Goal: Task Accomplishment & Management: Manage account settings

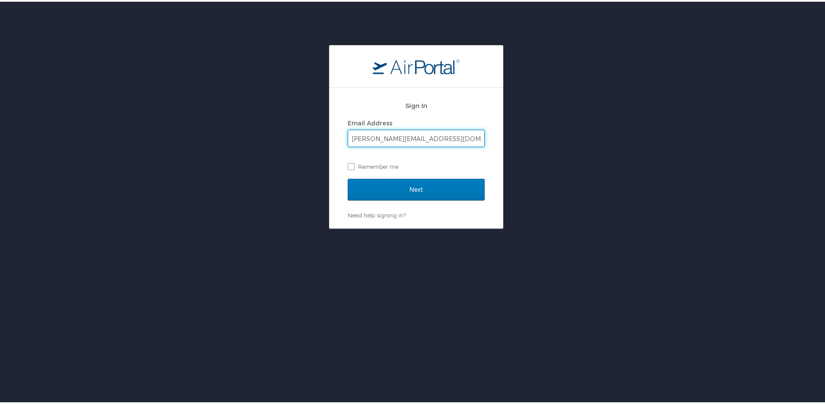
type input "buffington@ulm.edu"
click at [348, 177] on input "Next" at bounding box center [416, 188] width 137 height 22
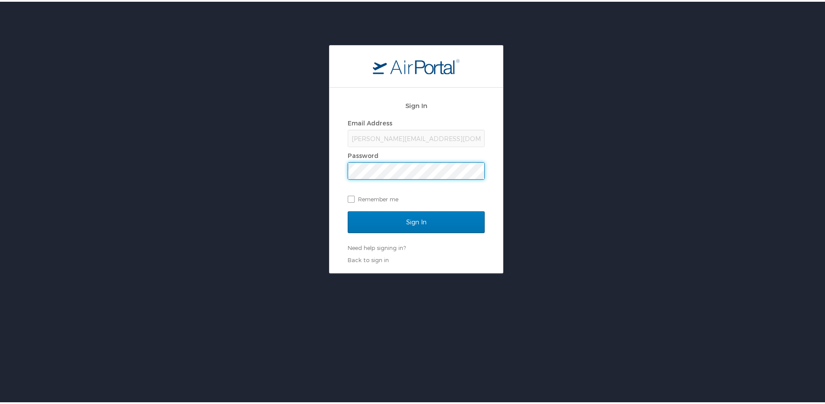
click at [348, 209] on input "Sign In" at bounding box center [416, 220] width 137 height 22
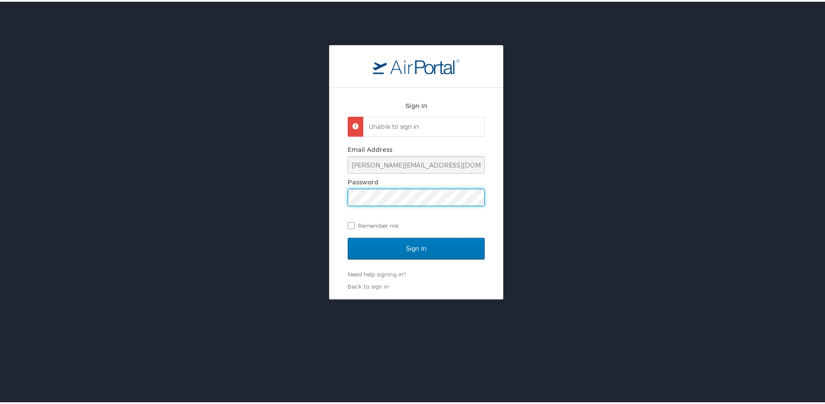
click at [261, 200] on div "Sign In Unable to sign in Email Address buffington@ulm.edu Password Remember me…" at bounding box center [416, 170] width 832 height 254
click at [348, 236] on input "Sign In" at bounding box center [416, 247] width 137 height 22
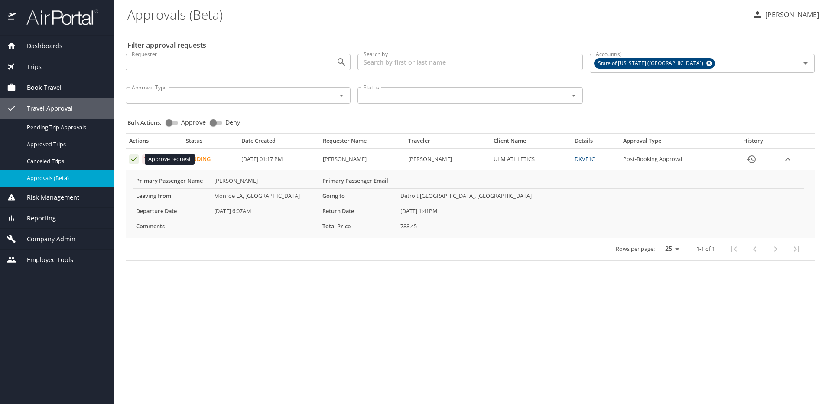
click at [133, 160] on icon "Approval table" at bounding box center [134, 159] width 8 height 8
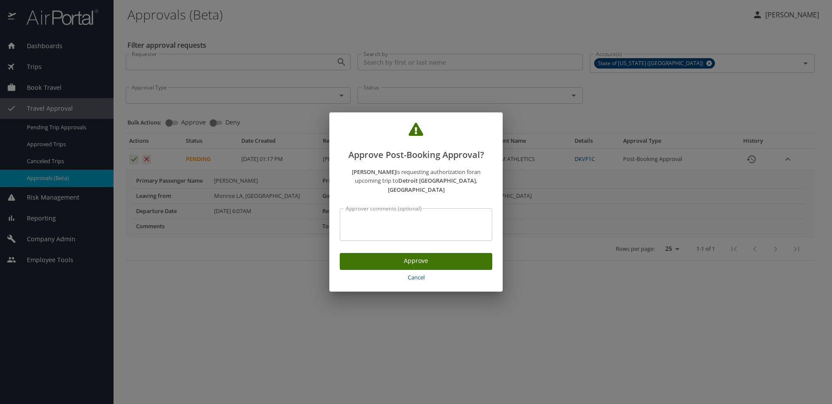
click at [422, 255] on span "Approve" at bounding box center [416, 260] width 139 height 11
